Goal: Task Accomplishment & Management: Manage account settings

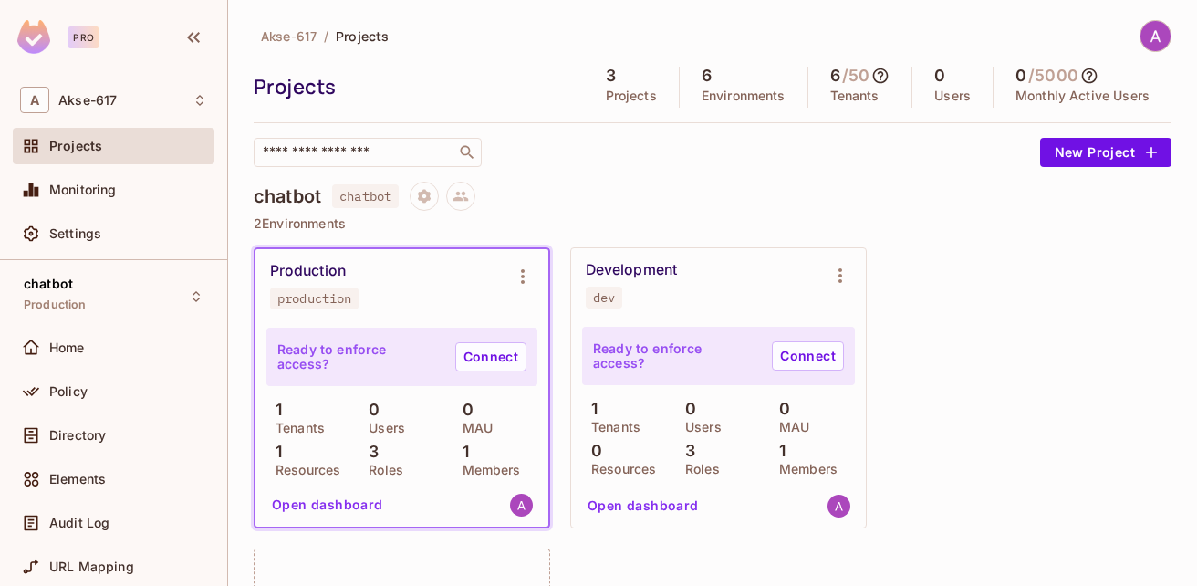
click at [1140, 33] on img at bounding box center [1155, 36] width 30 height 30
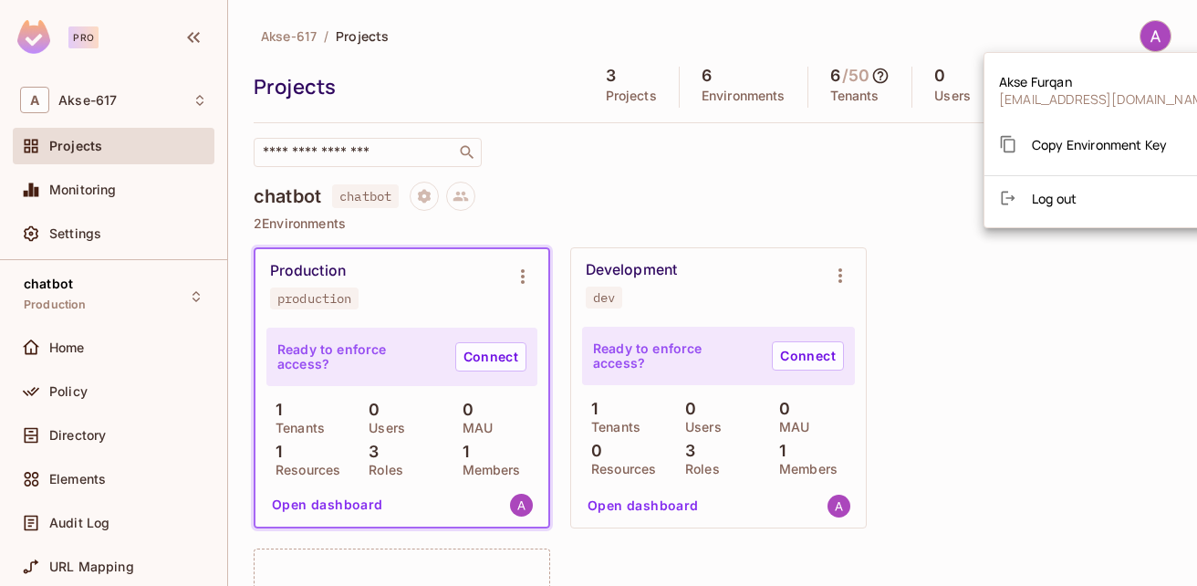
click at [973, 36] on div at bounding box center [598, 293] width 1197 height 586
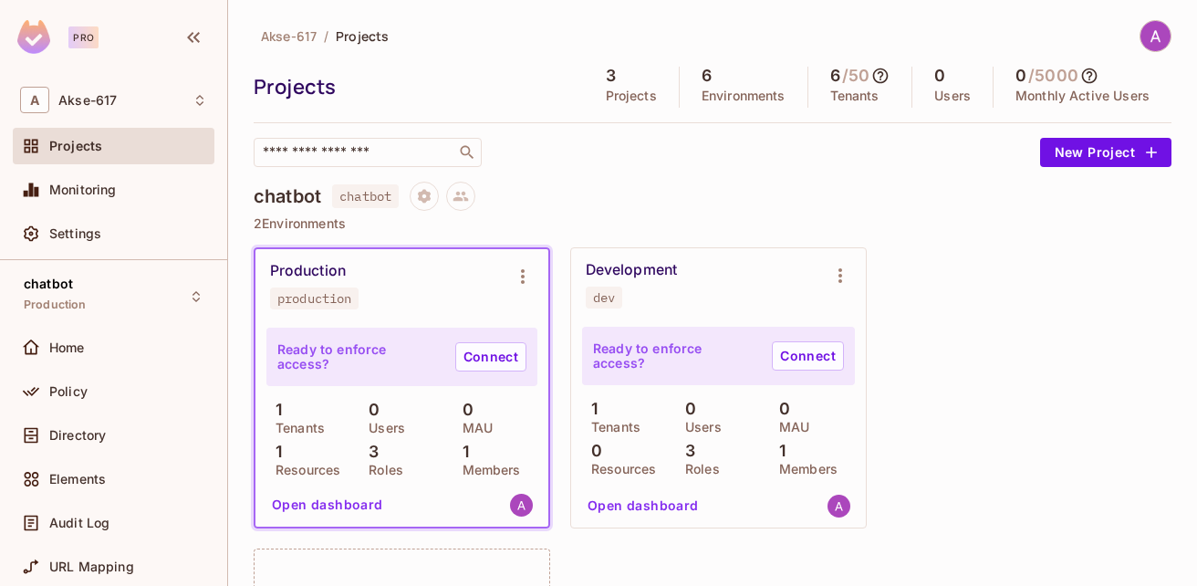
click at [1082, 74] on icon at bounding box center [1090, 76] width 16 height 16
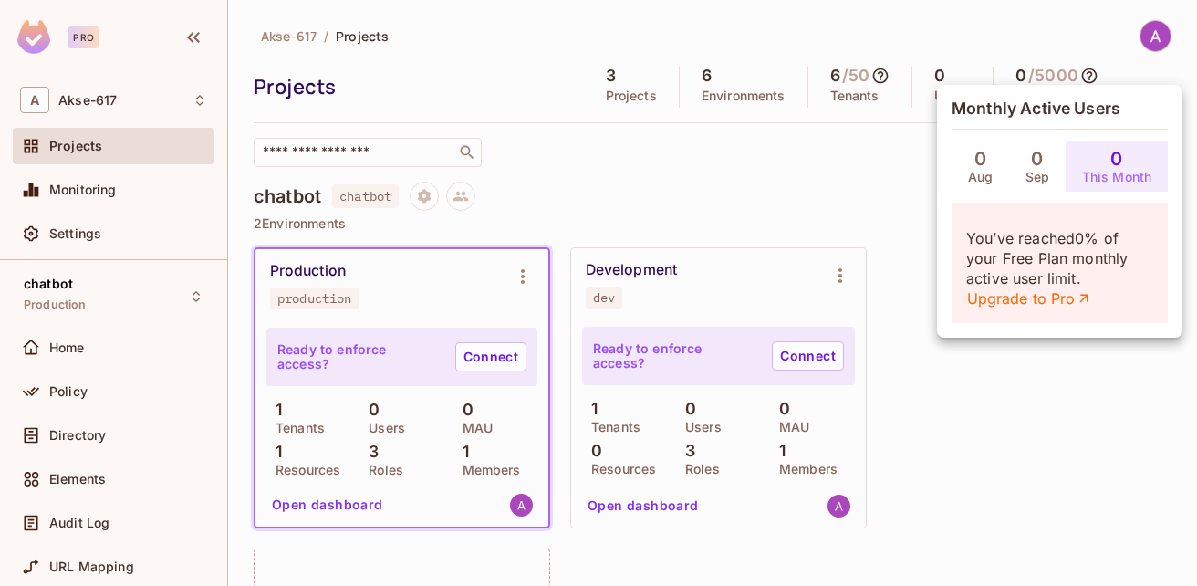
click at [947, 51] on div at bounding box center [598, 293] width 1197 height 586
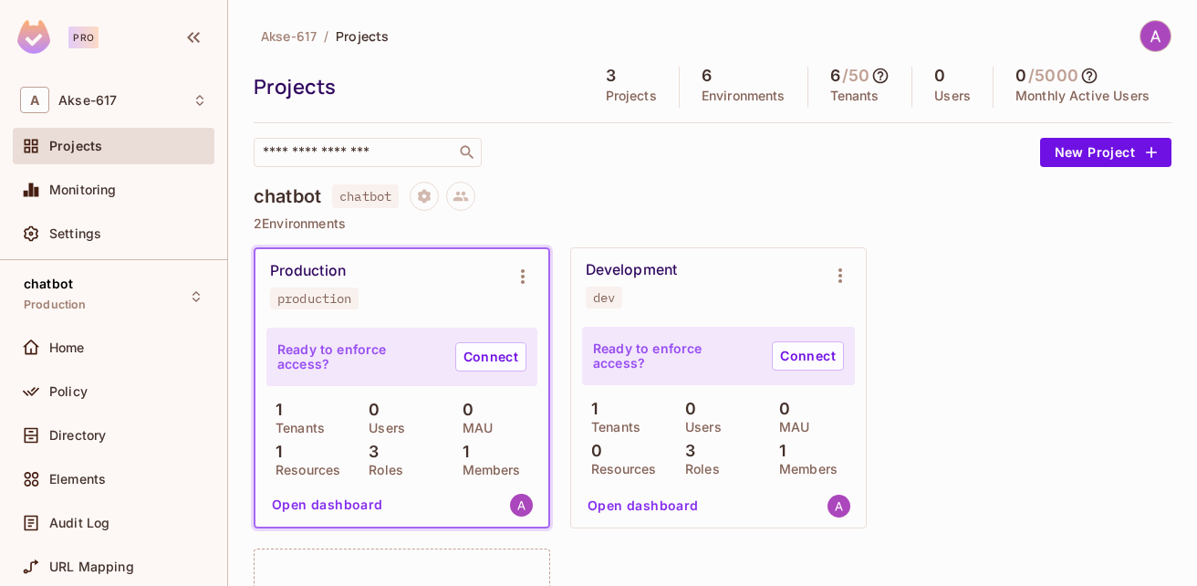
click at [1147, 35] on img at bounding box center [1155, 36] width 30 height 30
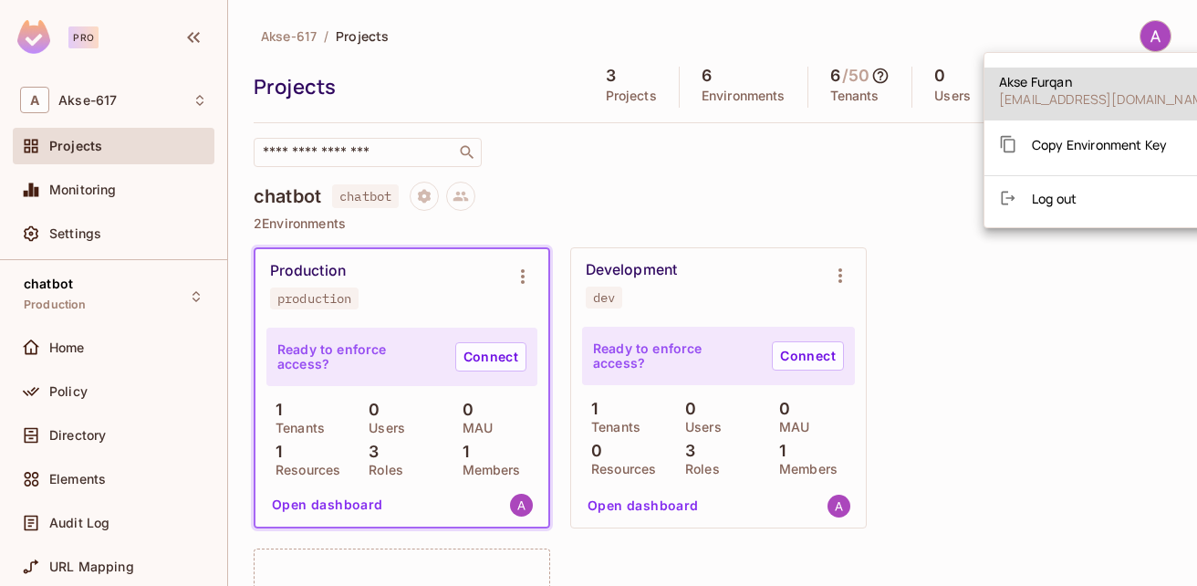
click at [1064, 196] on span "Log out" at bounding box center [1054, 198] width 45 height 17
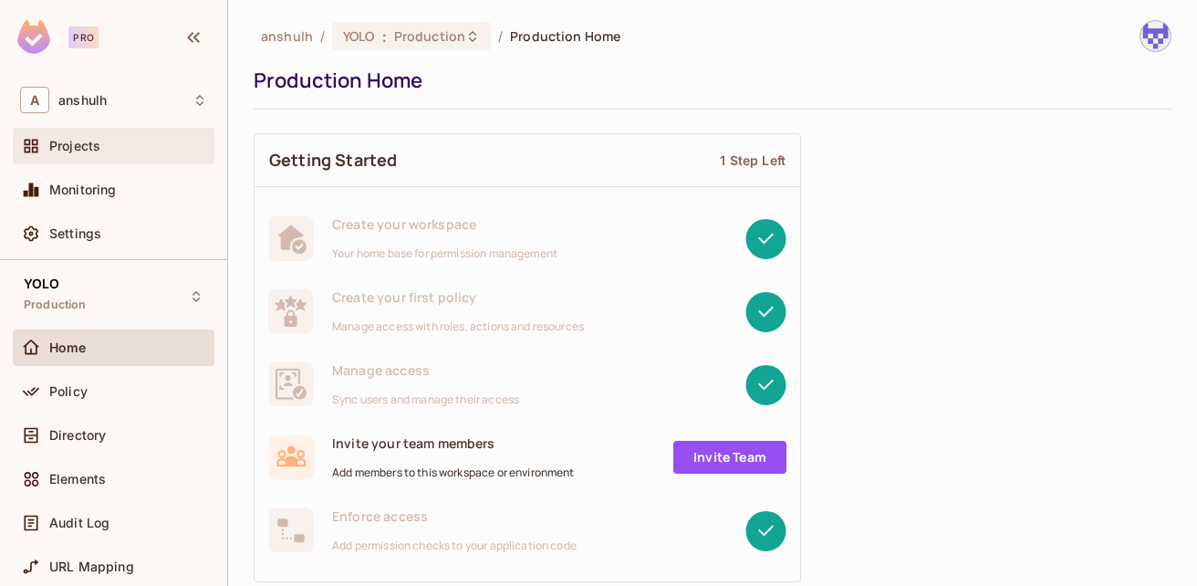
click at [124, 143] on div "Projects" at bounding box center [128, 146] width 158 height 15
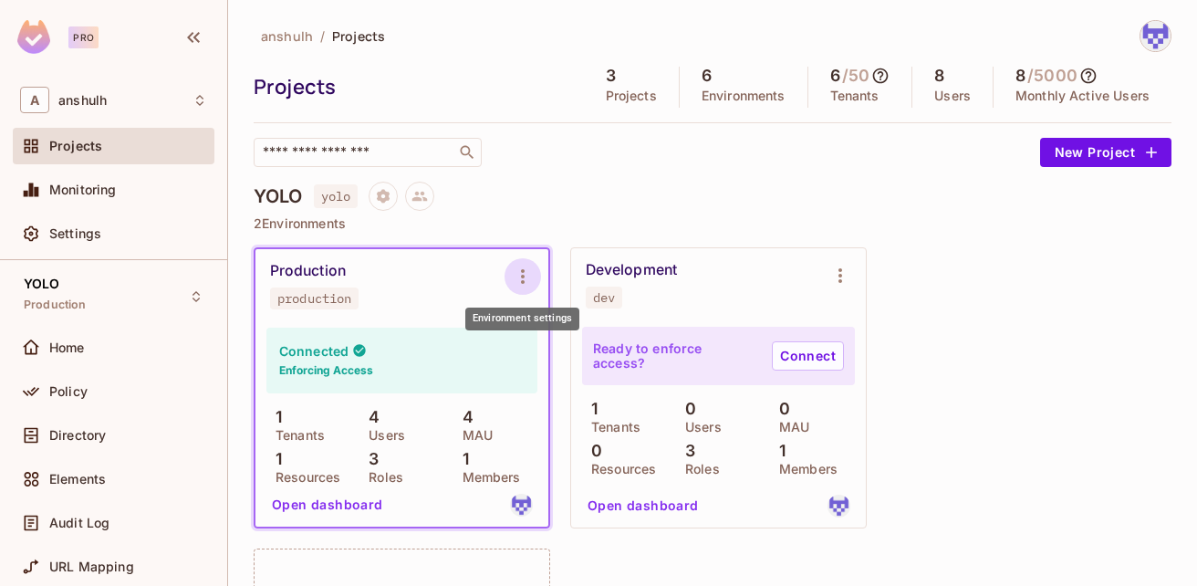
click at [532, 270] on icon "Environment settings" at bounding box center [523, 276] width 22 height 22
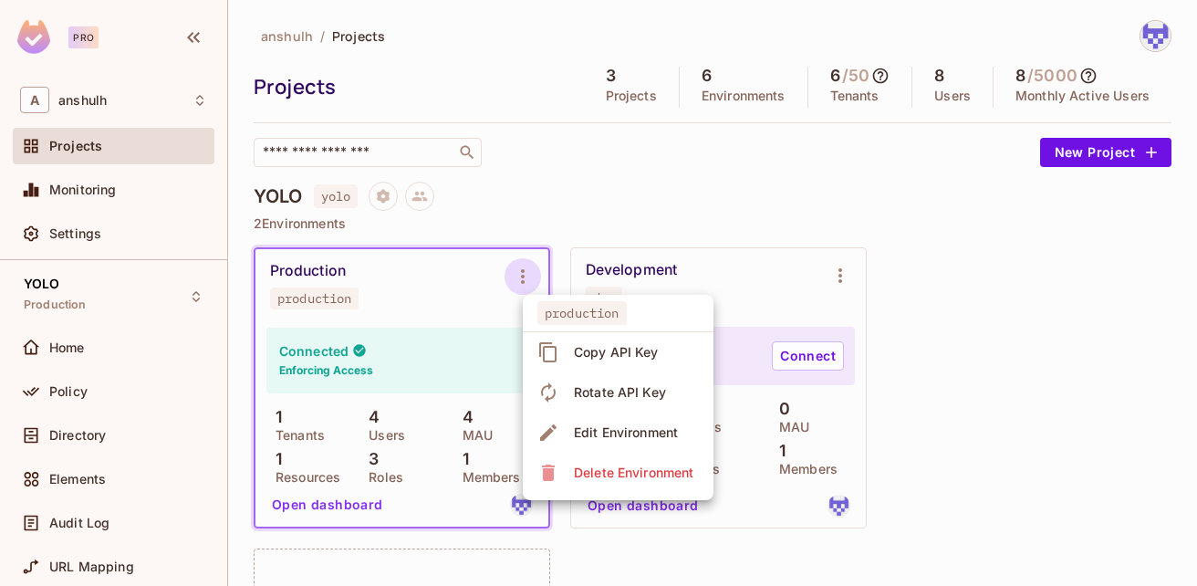
click at [612, 198] on div at bounding box center [598, 293] width 1197 height 586
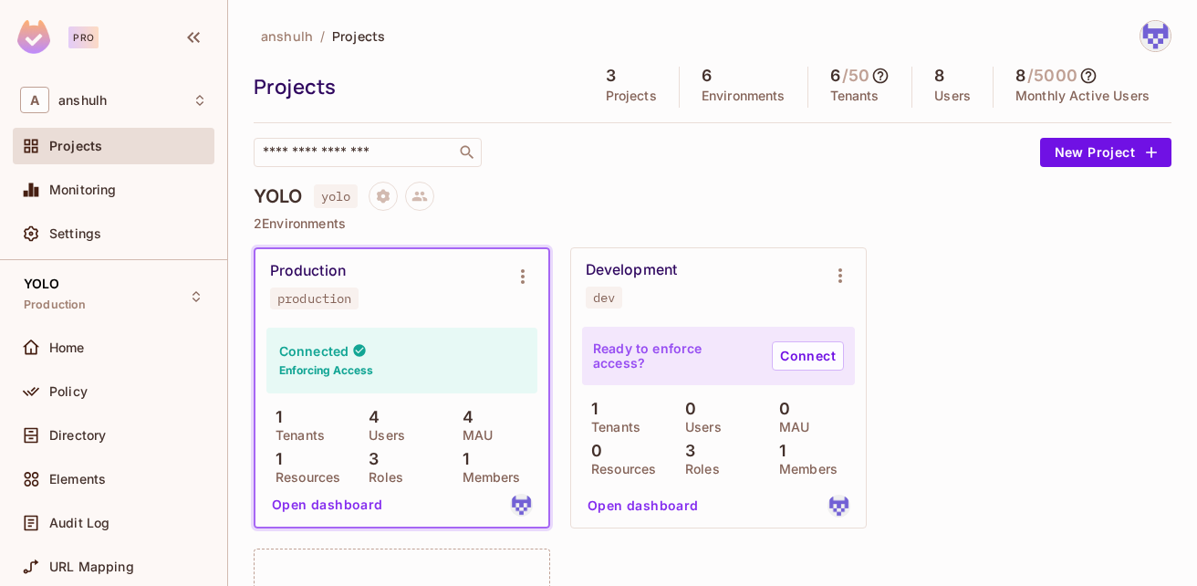
click at [871, 76] on icon at bounding box center [880, 76] width 18 height 18
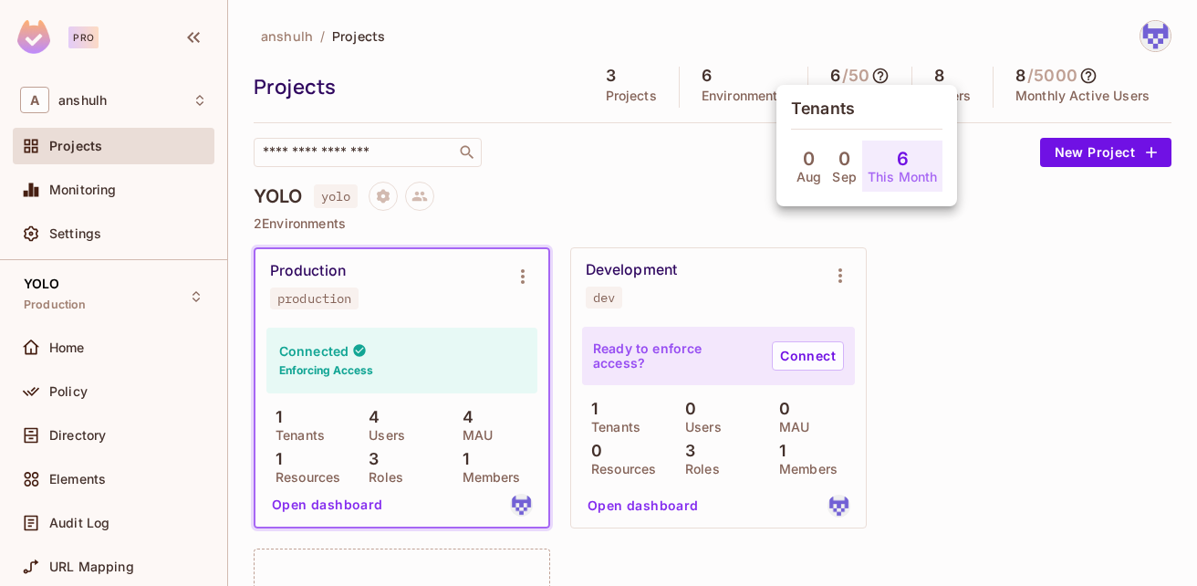
click at [742, 54] on div at bounding box center [598, 293] width 1197 height 586
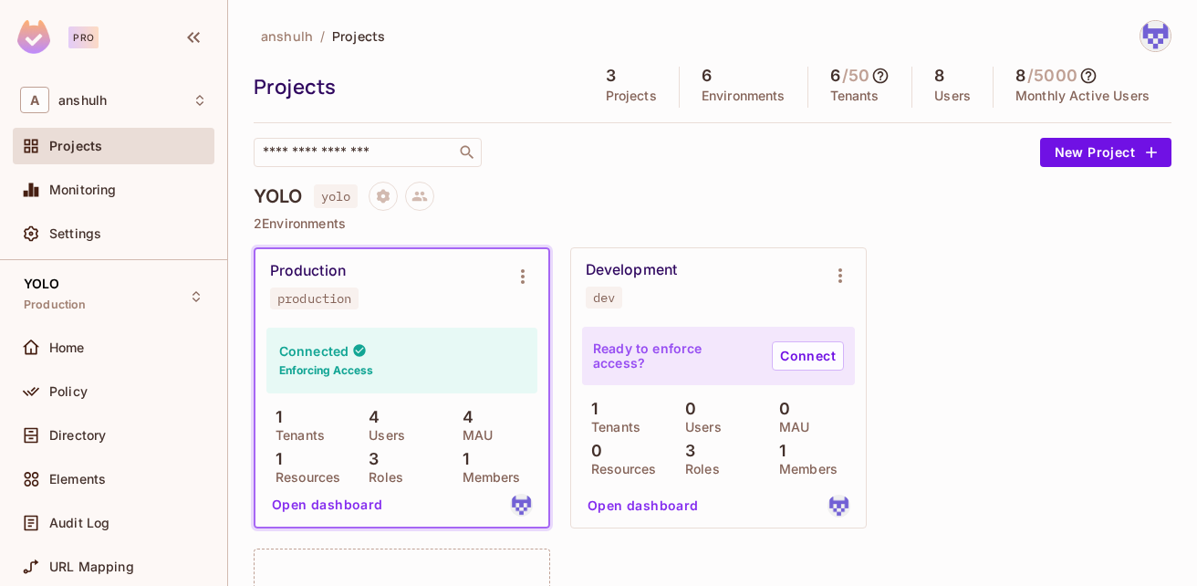
click at [594, 161] on div "​" at bounding box center [642, 152] width 777 height 29
click at [871, 78] on icon at bounding box center [880, 76] width 18 height 18
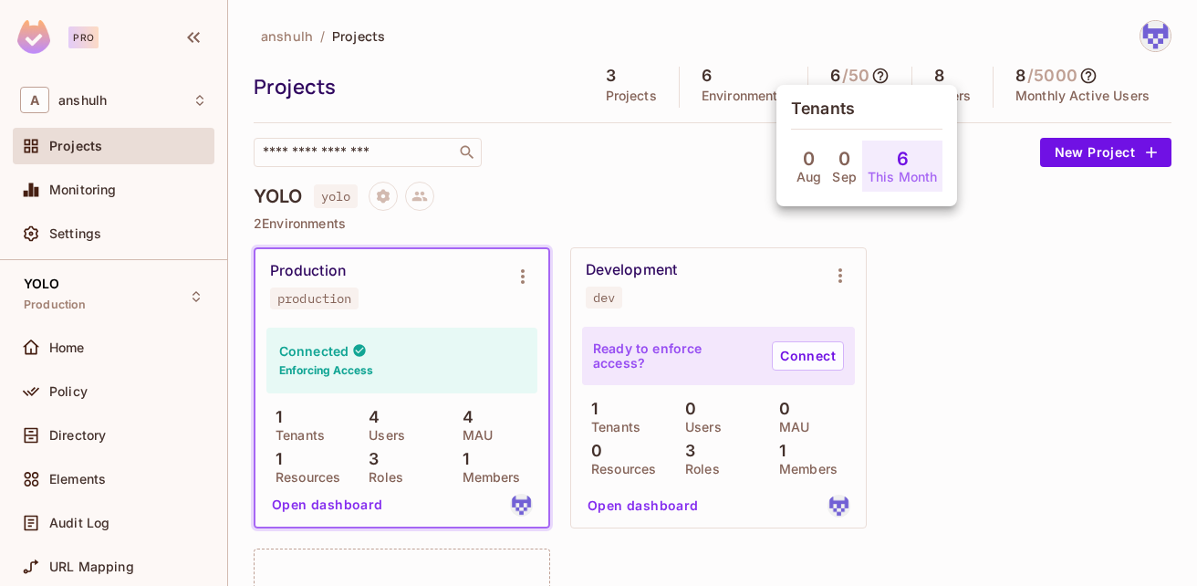
click at [779, 30] on div at bounding box center [598, 293] width 1197 height 586
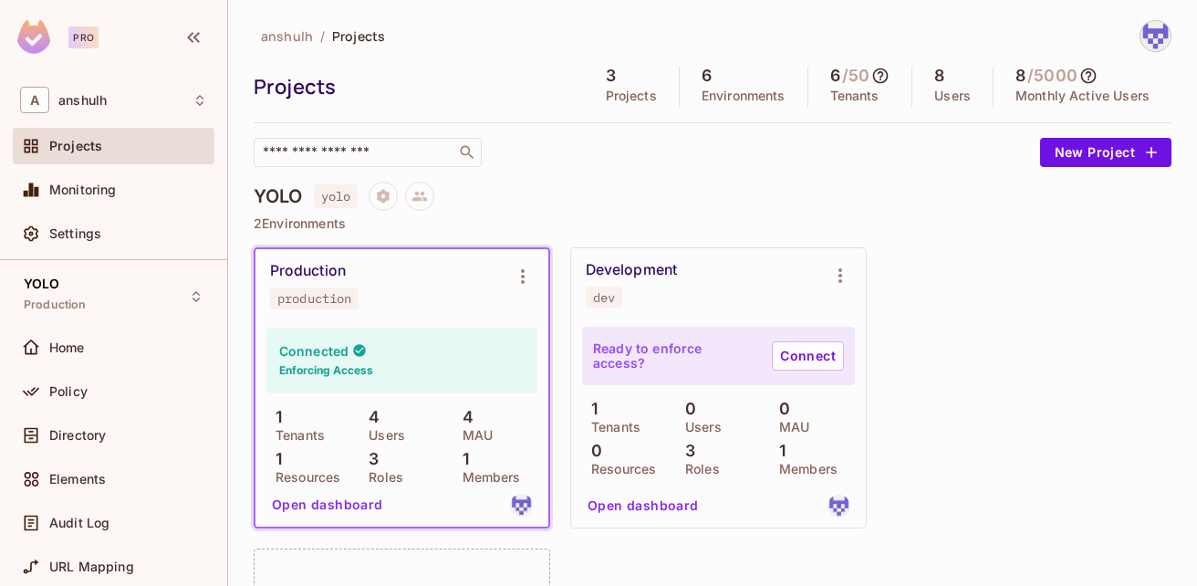
click at [1157, 34] on div at bounding box center [1155, 36] width 32 height 32
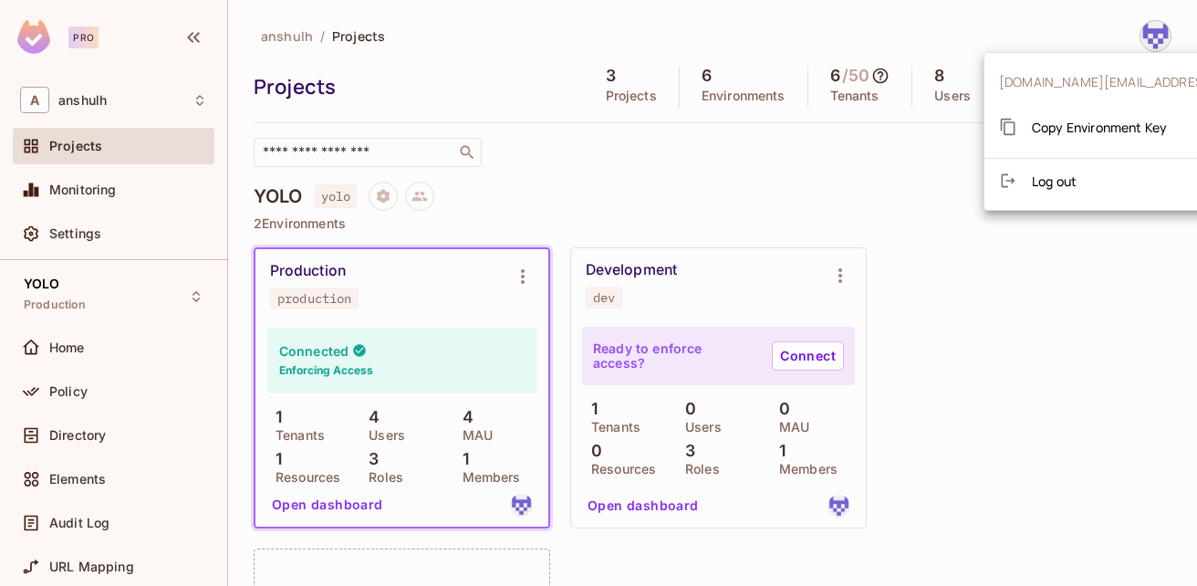
click at [1079, 50] on div at bounding box center [598, 293] width 1197 height 586
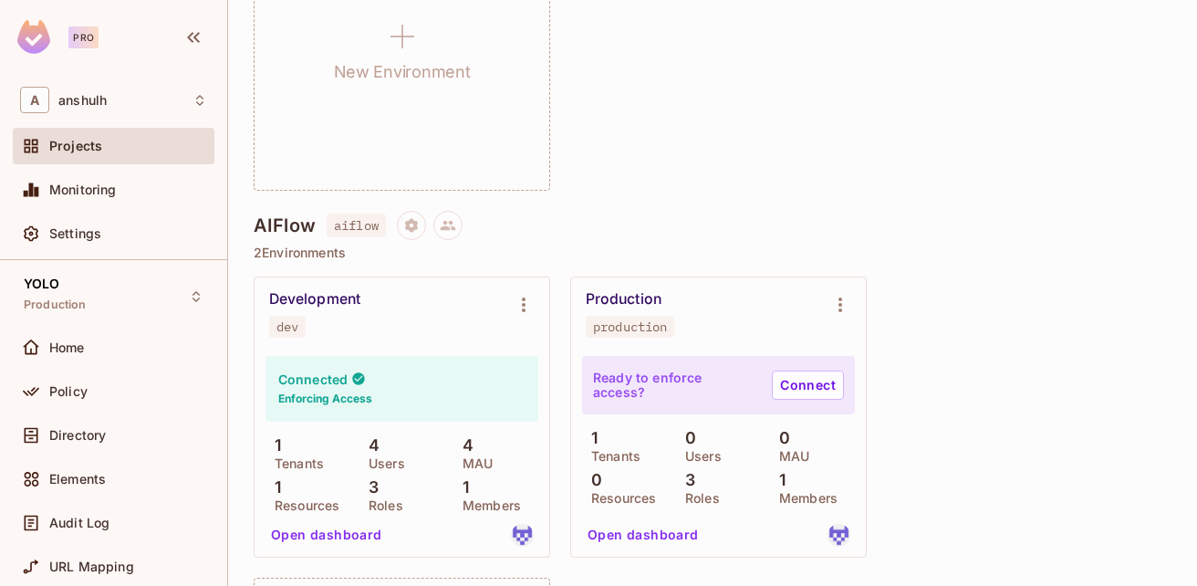
scroll to position [730, 0]
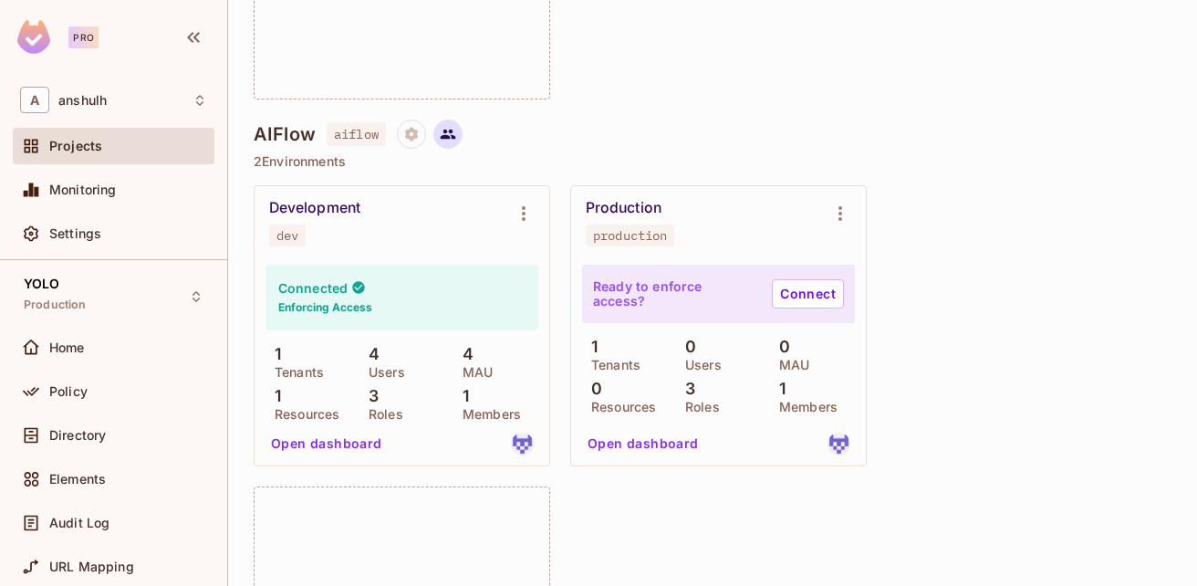
click at [455, 130] on icon at bounding box center [448, 134] width 16 height 16
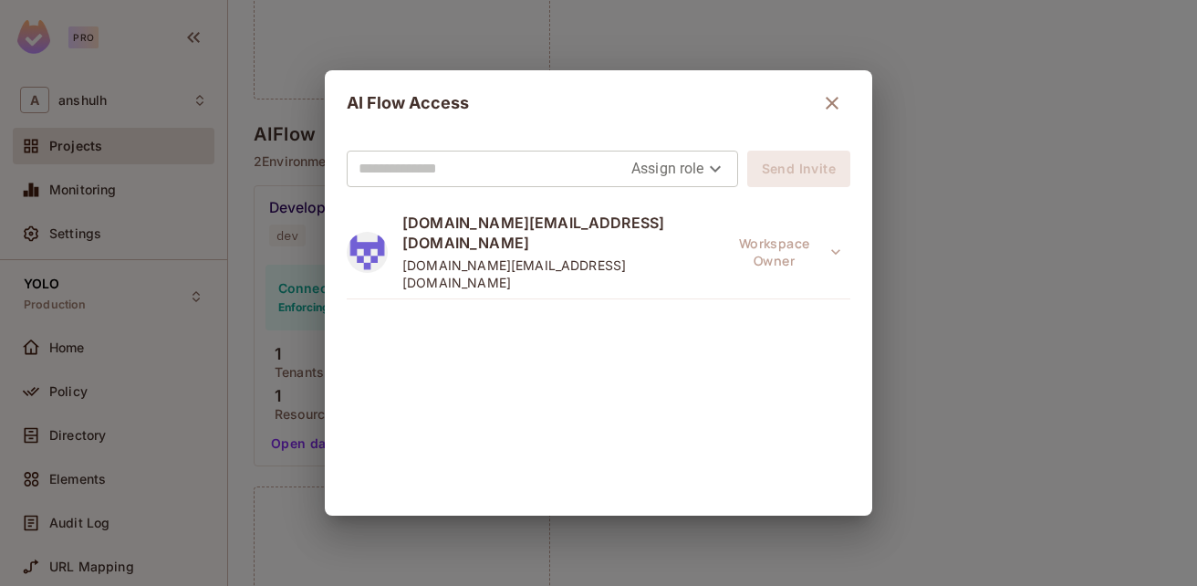
click at [1043, 249] on div "AI Flow Access Assign role Send Invite anshulh.work@gmail.com anshulh.work@gmai…" at bounding box center [598, 293] width 1197 height 586
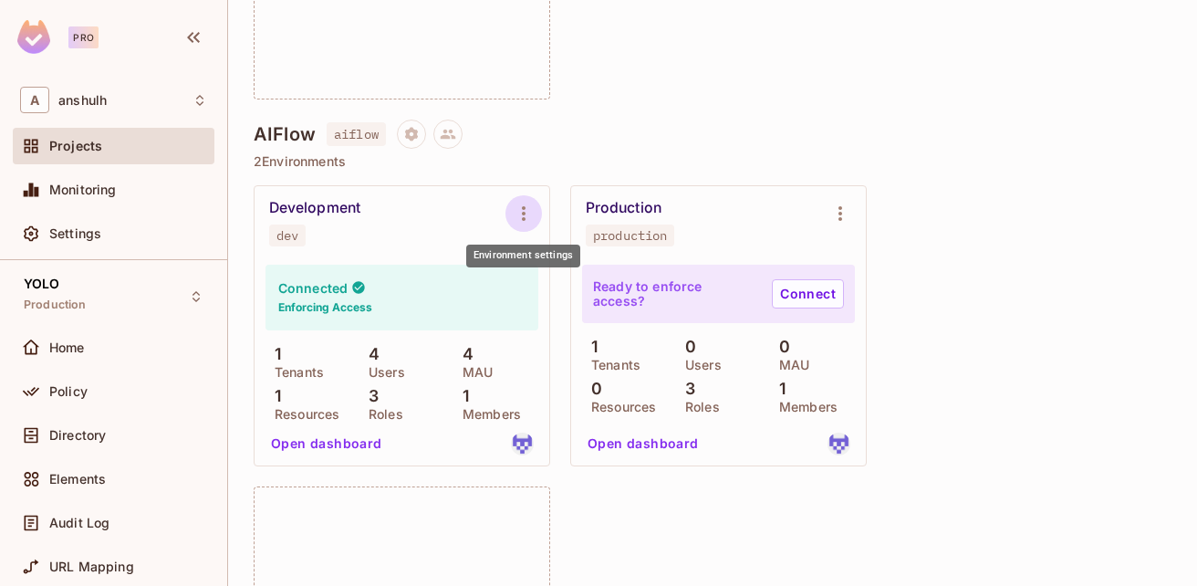
click at [524, 216] on icon "Environment settings" at bounding box center [524, 213] width 22 height 22
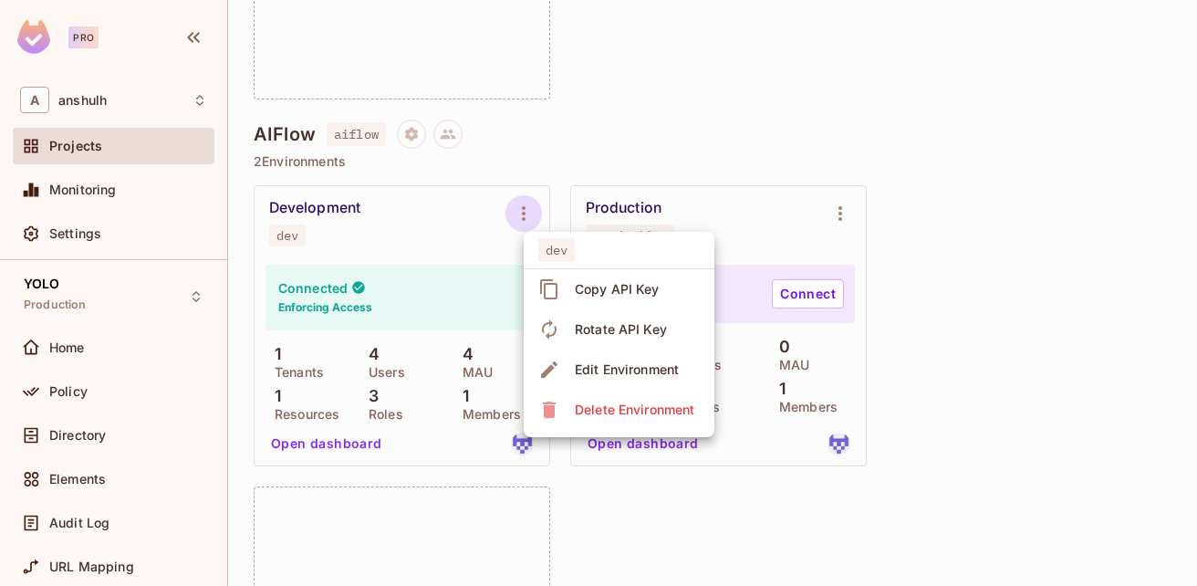
click at [341, 452] on div at bounding box center [598, 293] width 1197 height 586
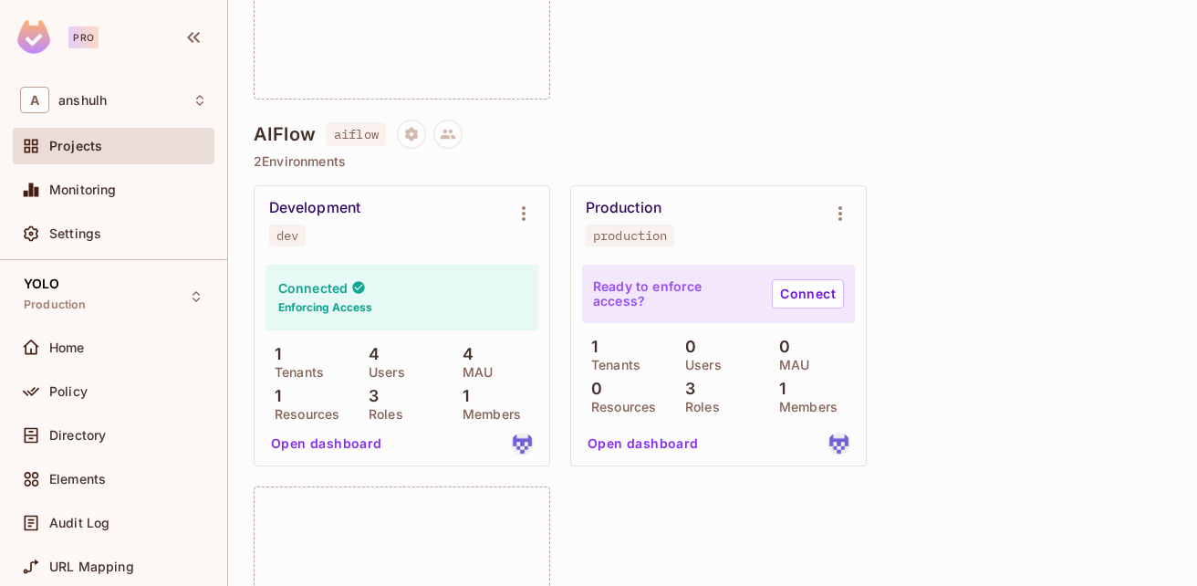
click at [337, 446] on button "Open dashboard" at bounding box center [327, 443] width 126 height 29
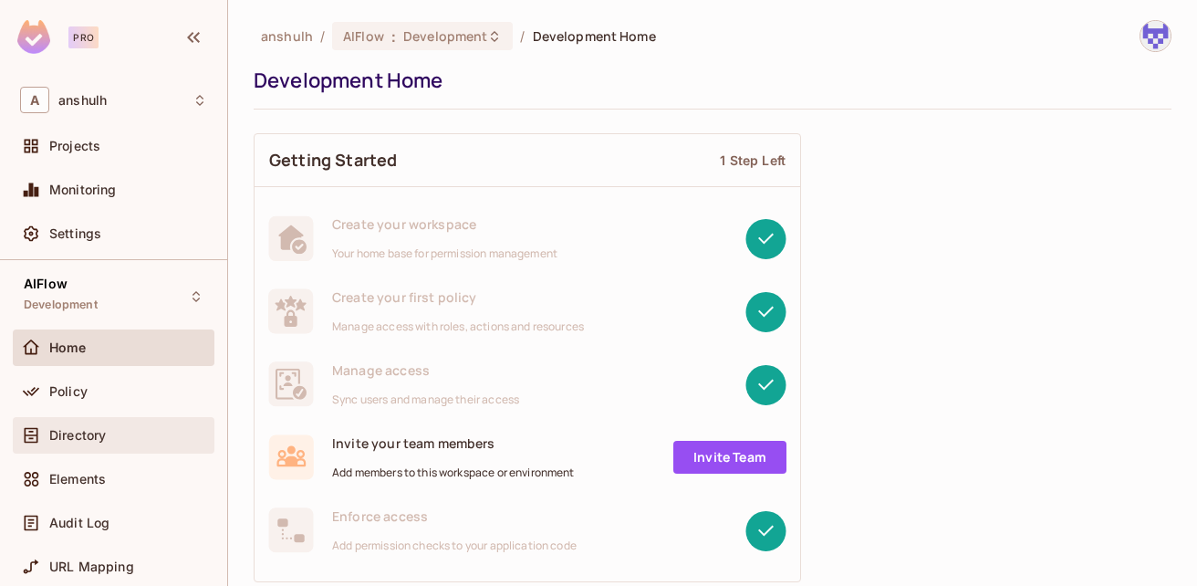
click at [94, 436] on span "Directory" at bounding box center [77, 435] width 57 height 15
